Goal: Navigation & Orientation: Find specific page/section

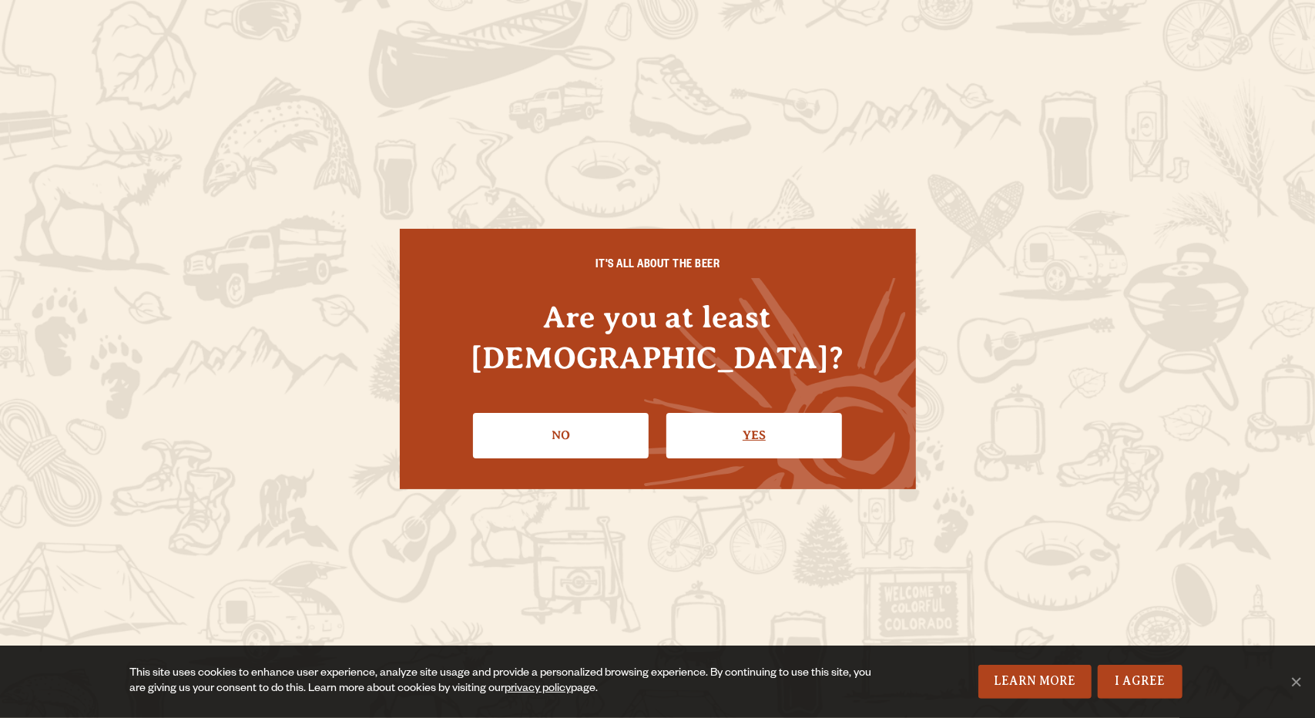
click at [761, 426] on link "Yes" at bounding box center [755, 435] width 176 height 45
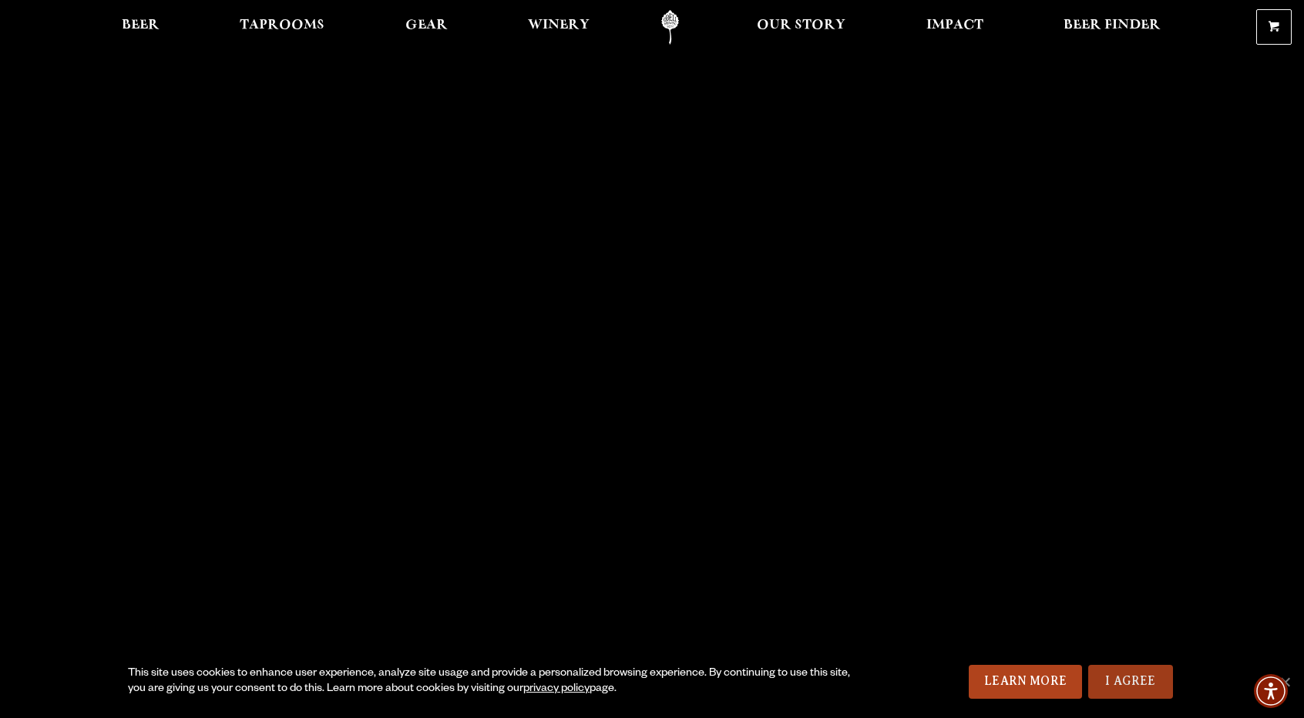
click at [1122, 680] on link "I Agree" at bounding box center [1130, 682] width 85 height 34
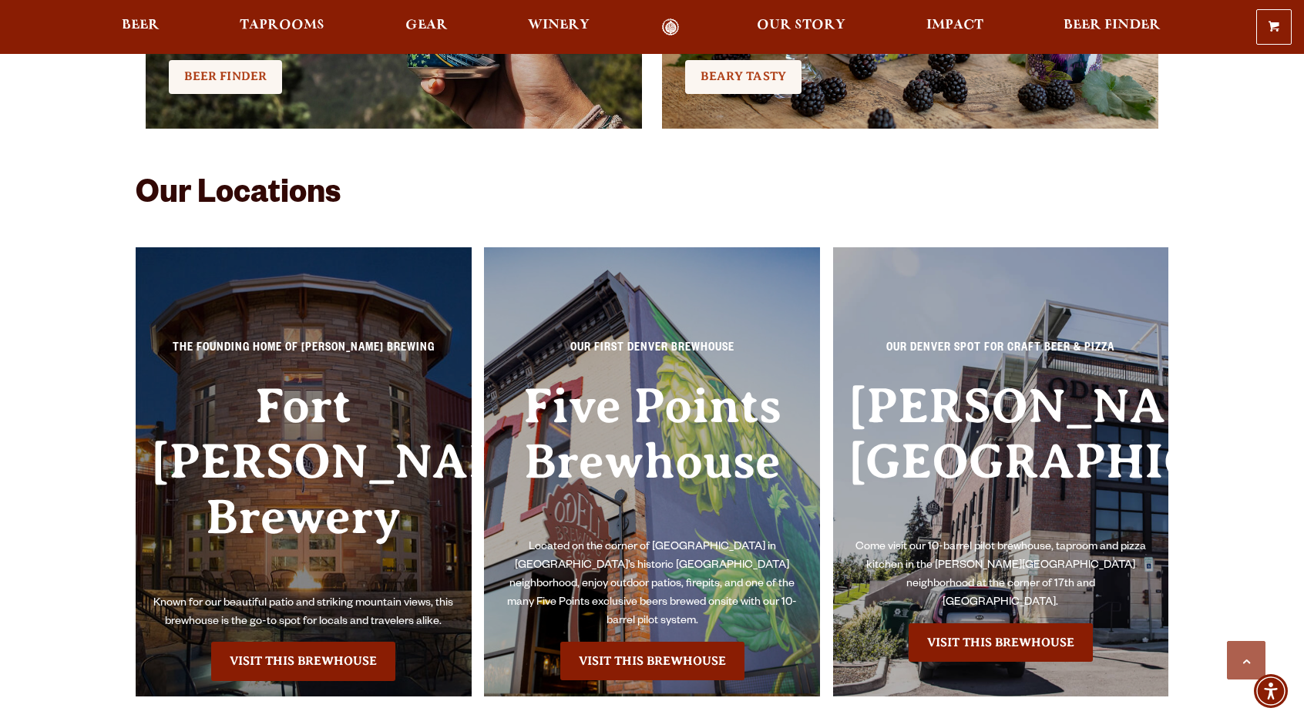
scroll to position [3391, 0]
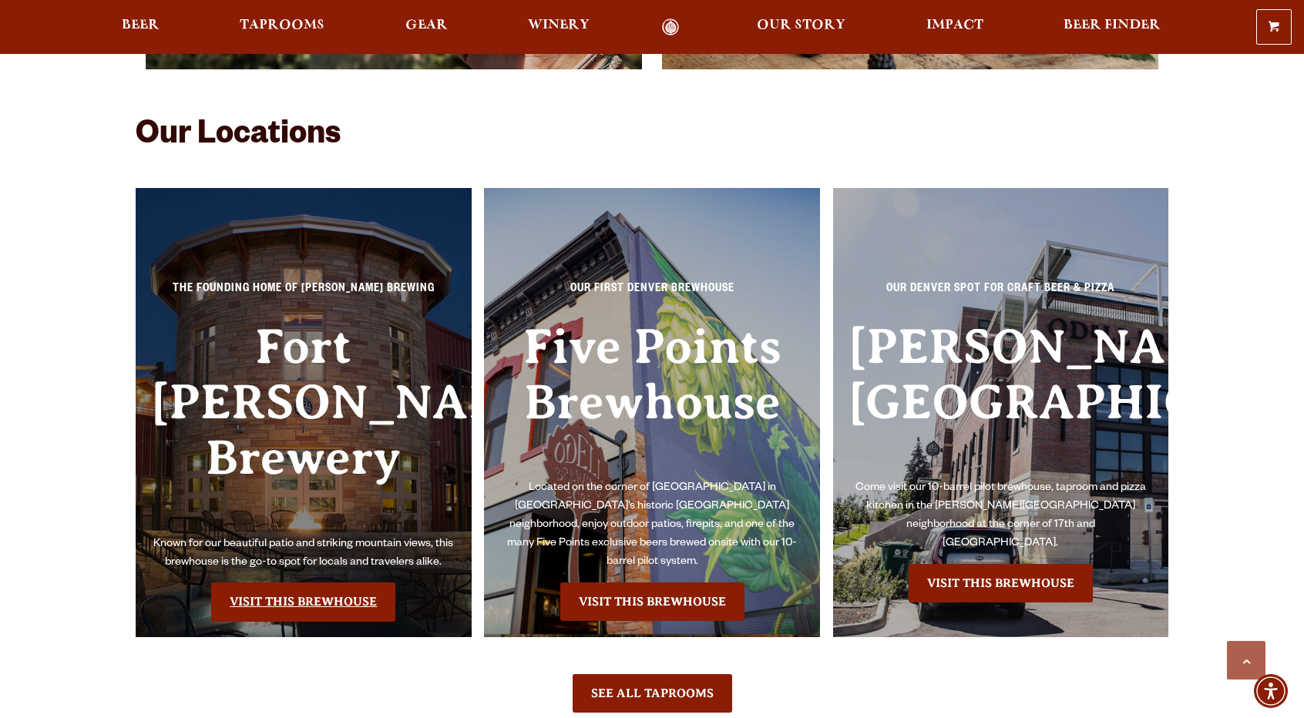
click at [273, 583] on link "Visit this Brewhouse" at bounding box center [303, 602] width 184 height 39
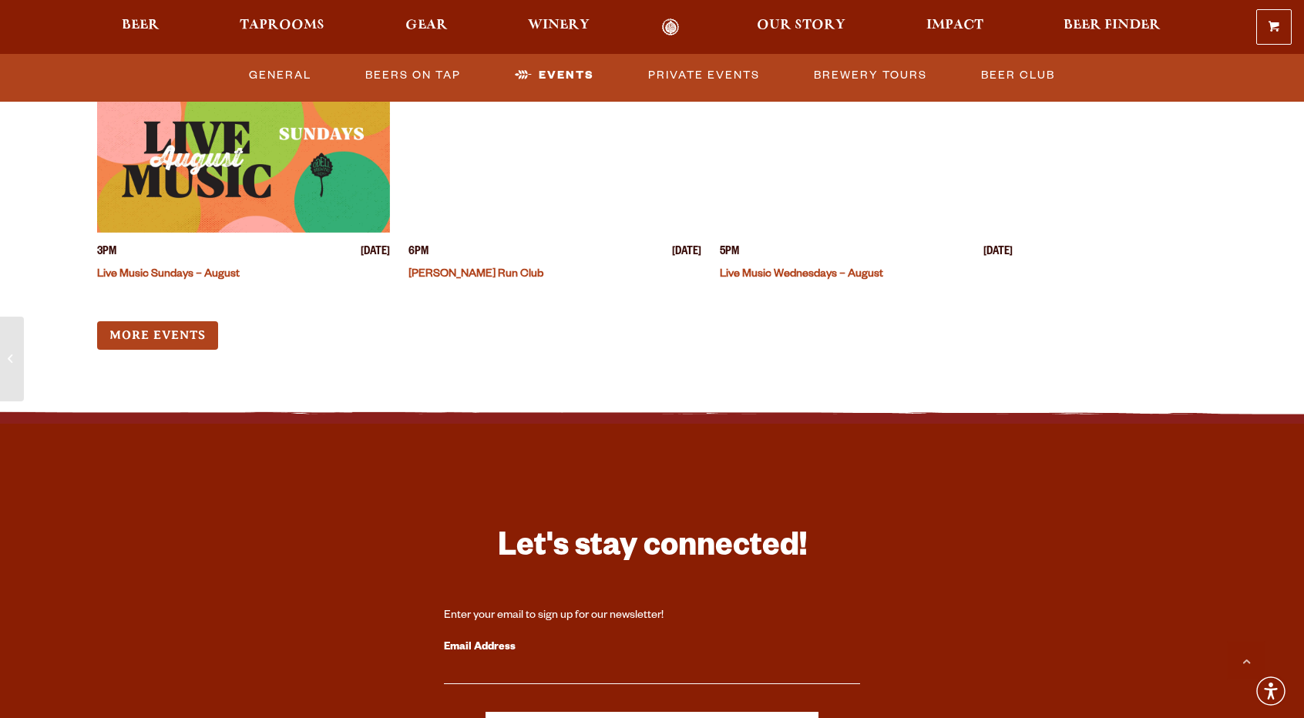
scroll to position [6088, 0]
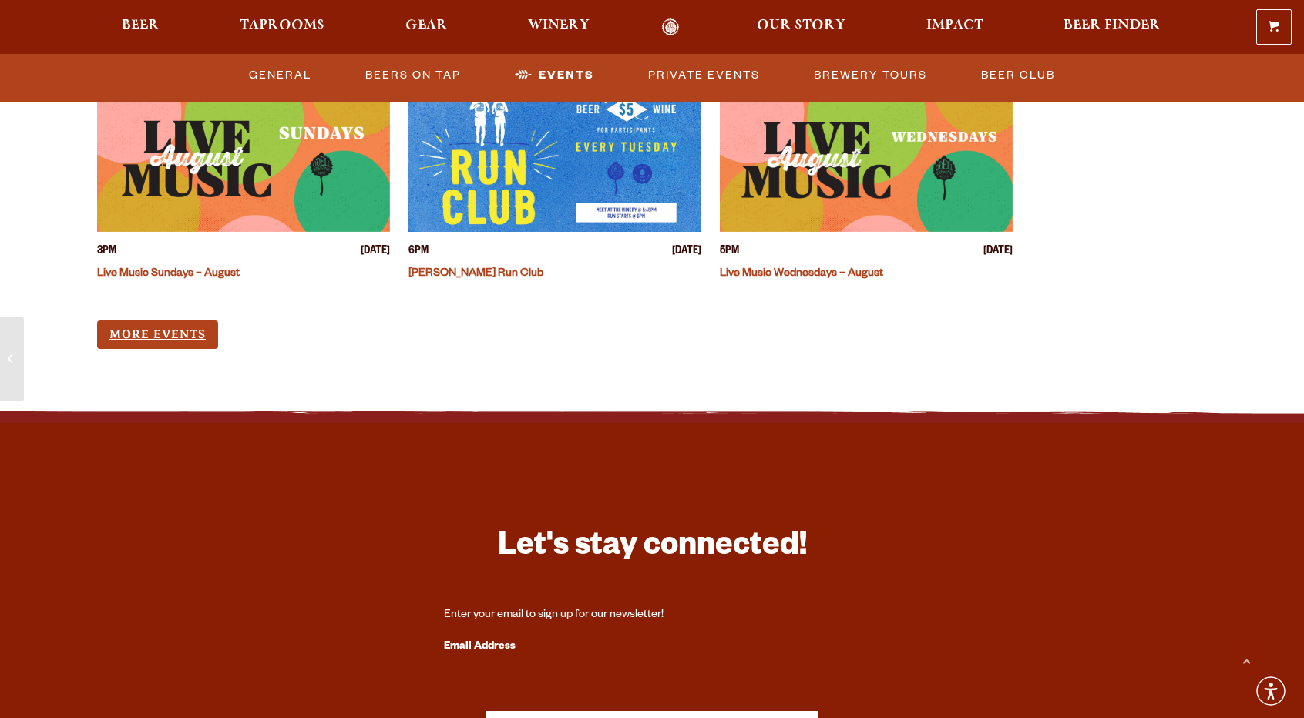
click at [207, 321] on link "More Events" at bounding box center [157, 335] width 121 height 29
